Goal: Understand process/instructions: Learn how to perform a task or action

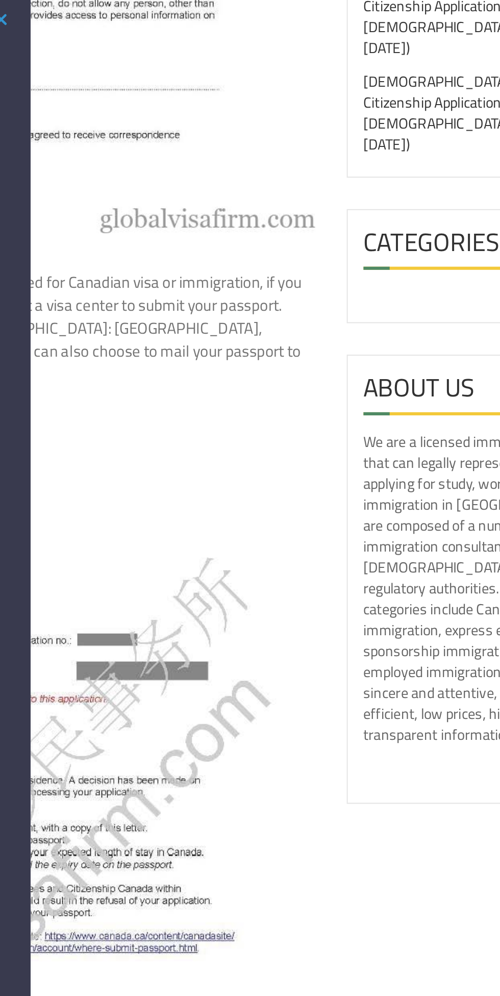
scroll to position [1259, 0]
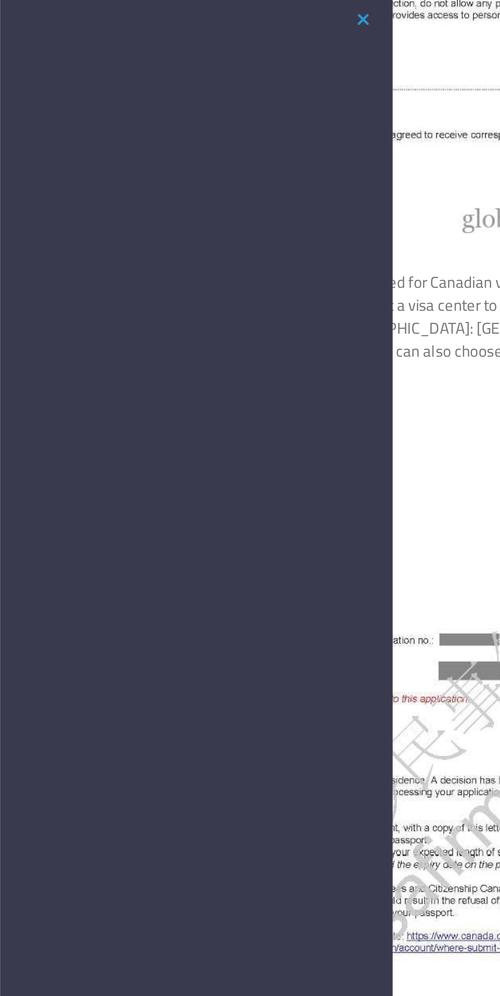
click at [178, 11] on button "button" at bounding box center [177, 12] width 12 height 13
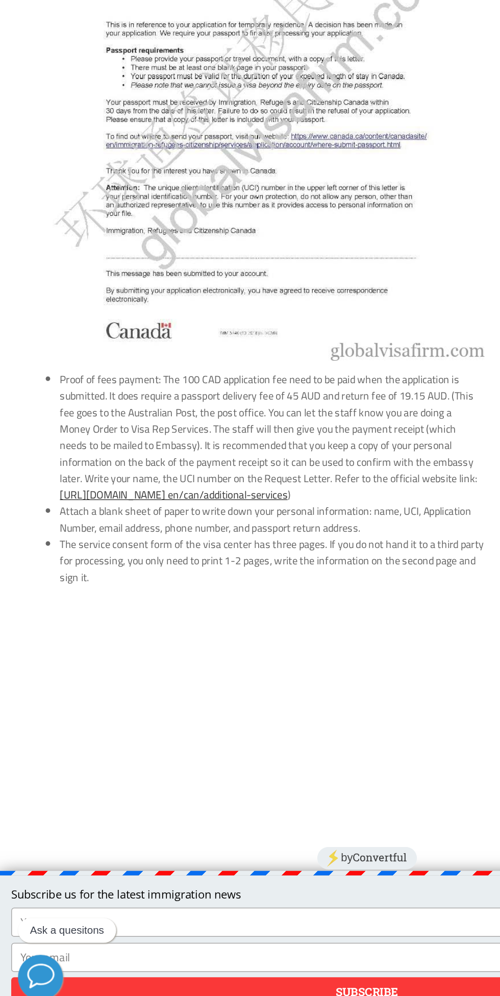
scroll to position [1322, 0]
